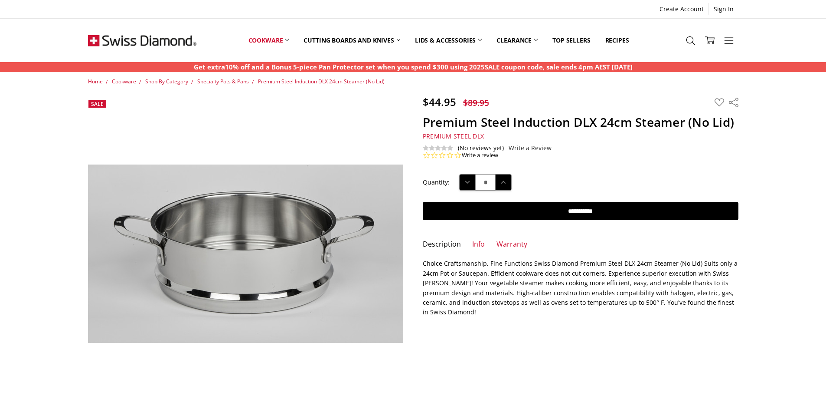
click at [367, 9] on ul "Create Account Sign In" at bounding box center [413, 9] width 650 height 12
click at [687, 39] on use at bounding box center [690, 40] width 9 height 9
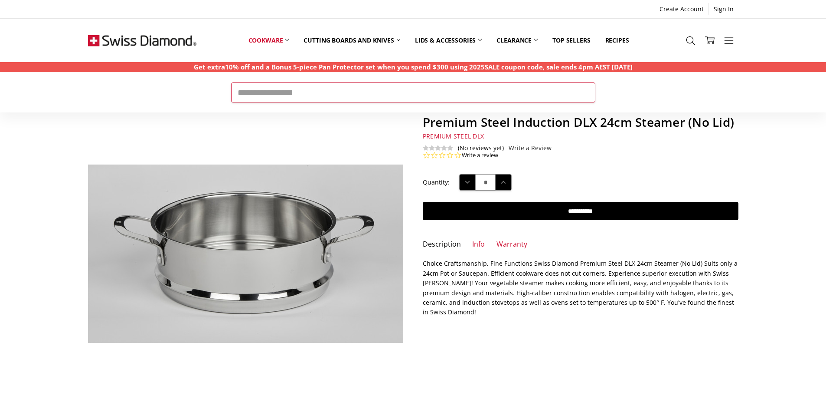
click at [503, 95] on input "Search" at bounding box center [413, 92] width 364 height 20
type input "*******"
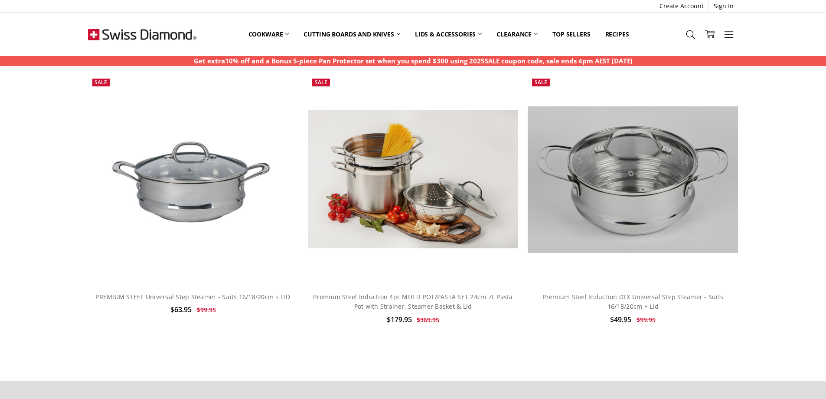
scroll to position [491, 0]
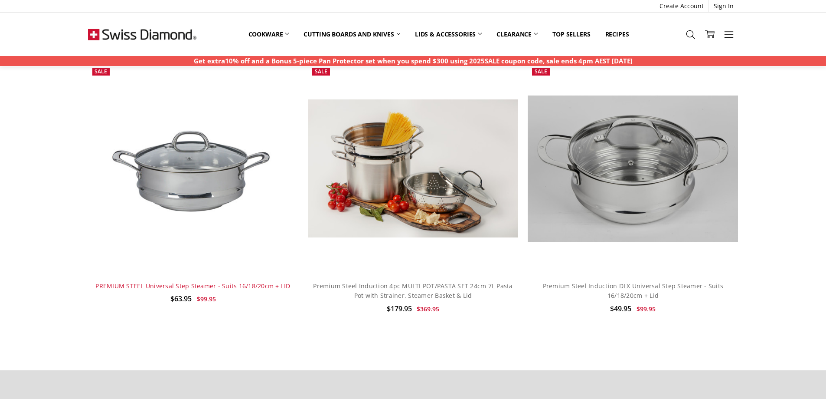
click at [221, 290] on link "PREMIUM STEEL Universal Step Steamer - Suits 16/18/20cm + LID" at bounding box center [192, 285] width 195 height 8
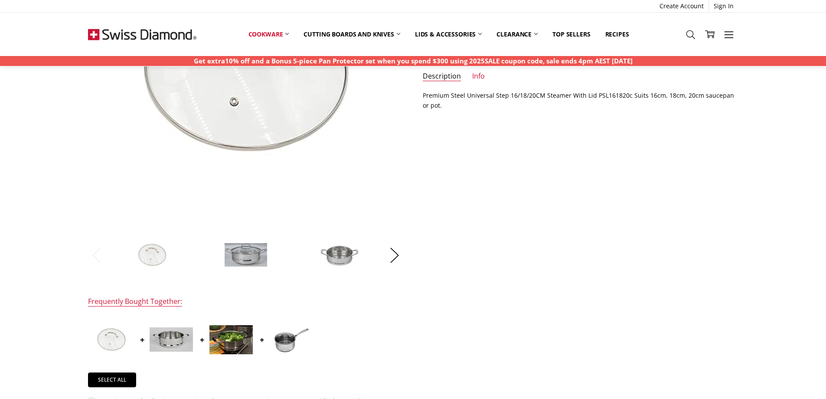
scroll to position [173, 0]
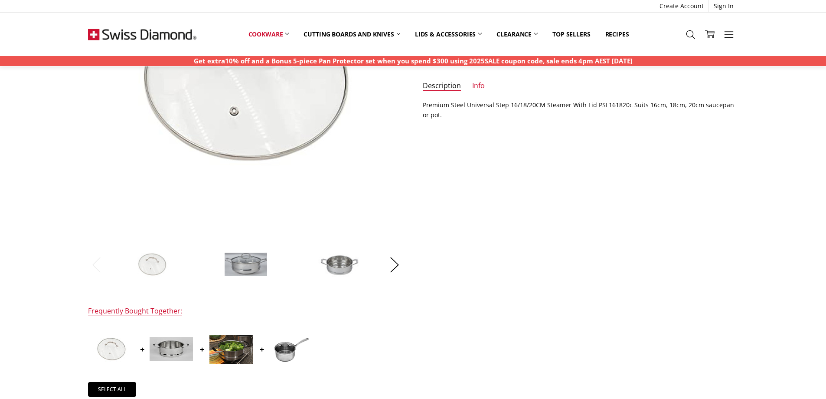
click at [340, 274] on img at bounding box center [339, 263] width 43 height 43
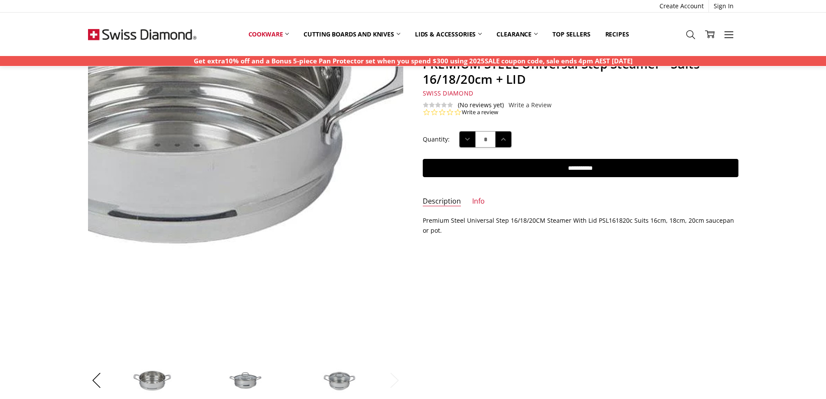
scroll to position [58, 0]
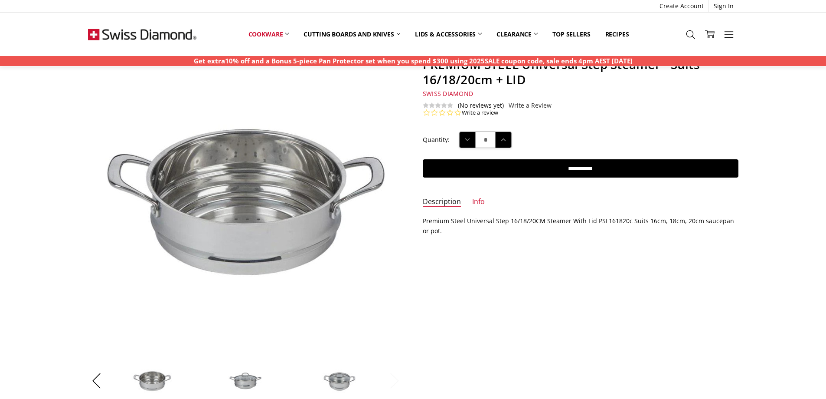
click at [399, 379] on button "Next" at bounding box center [394, 380] width 17 height 26
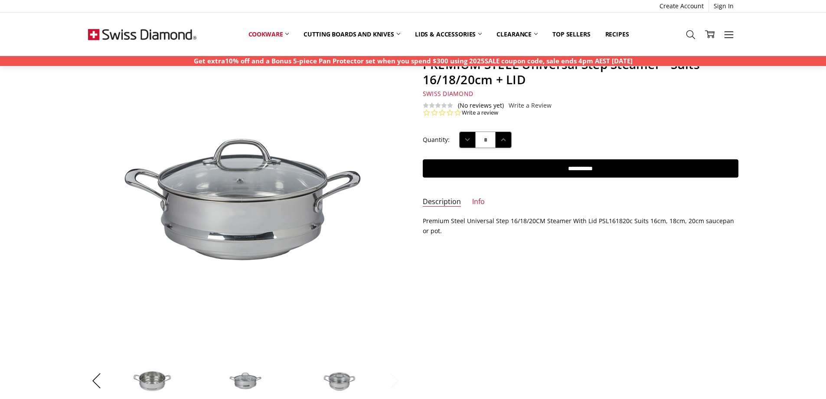
click at [399, 380] on button "Next" at bounding box center [394, 380] width 17 height 26
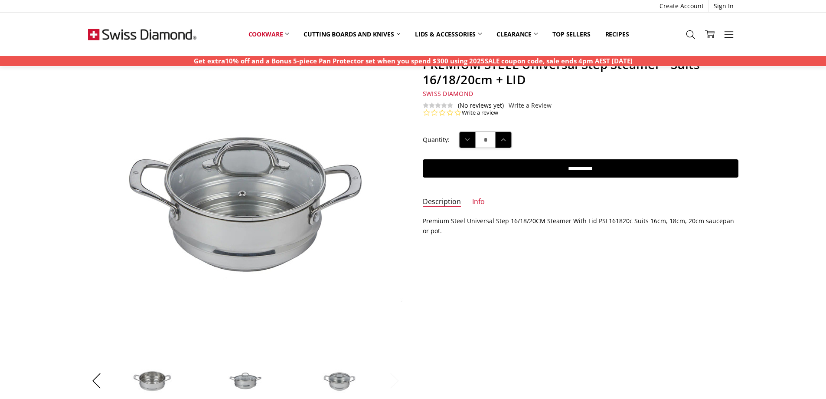
click at [399, 380] on button "Next" at bounding box center [394, 380] width 17 height 26
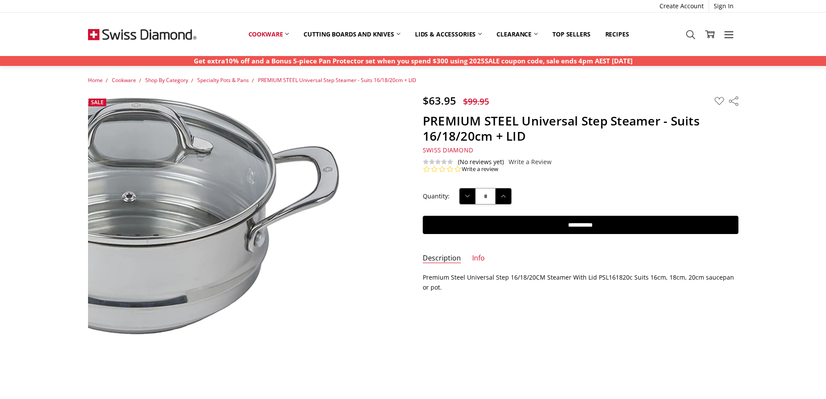
scroll to position [0, 0]
